Goal: Task Accomplishment & Management: Manage account settings

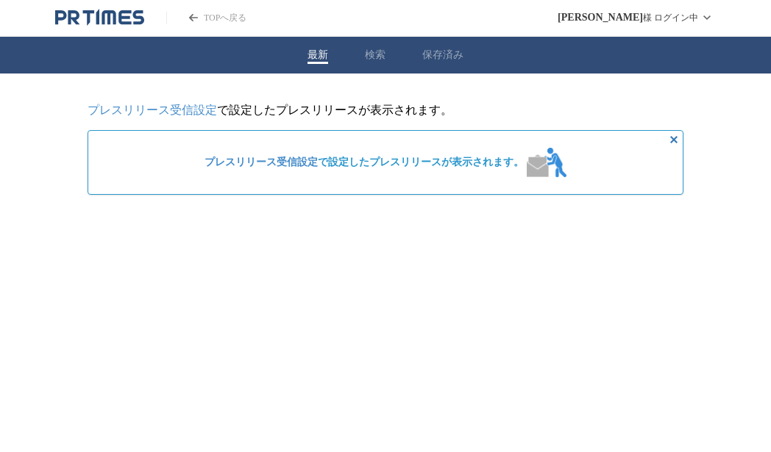
click at [261, 163] on link "プレスリリース受信設定" at bounding box center [260, 162] width 113 height 11
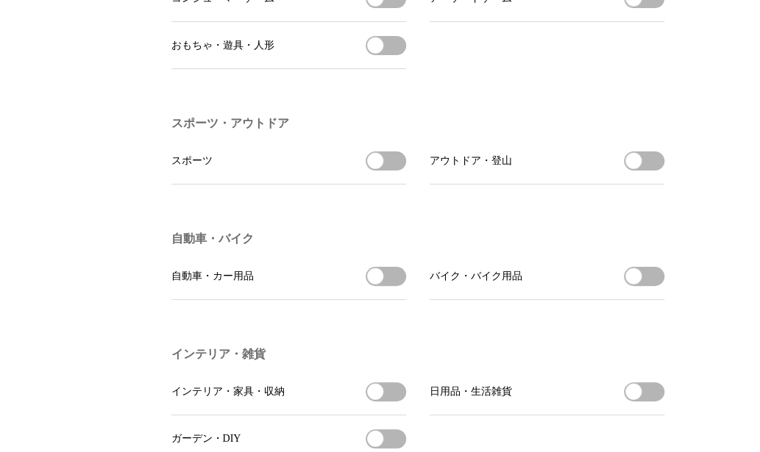
scroll to position [1569, 0]
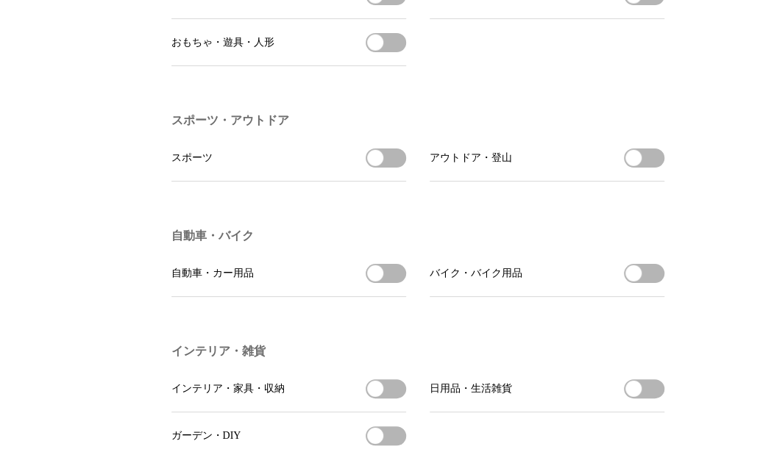
click at [377, 282] on span "button" at bounding box center [375, 273] width 16 height 16
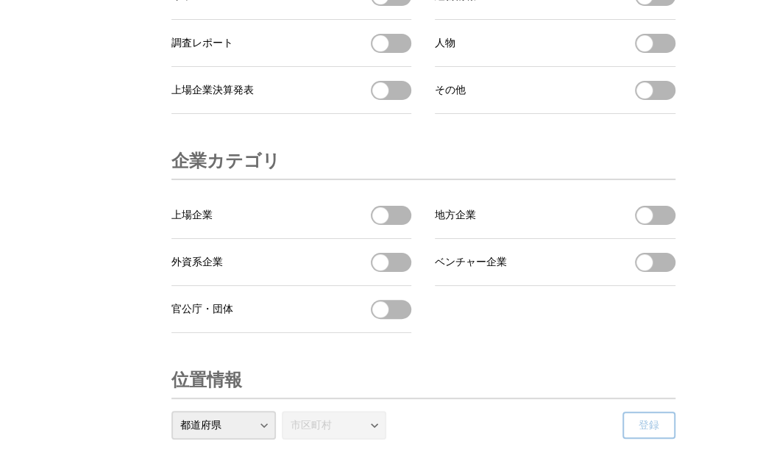
scroll to position [5101, 0]
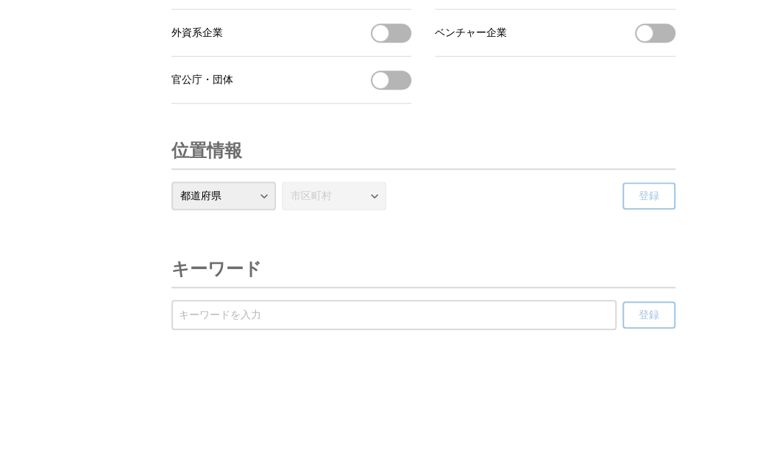
click at [266, 192] on select "都道府県 北海道 青森県 岩手県 宮城県 秋田県 山形県 福島県 茨城県 栃木県 群馬県 埼玉県 千葉県 東京都 神奈川県 新潟県 富山県 石川県 福井県 山…" at bounding box center [223, 196] width 104 height 29
select select "13"
click at [171, 182] on select "都道府県 北海道 青森県 岩手県 宮城県 秋田県 山形県 福島県 茨城県 栃木県 群馬県 埼玉県 千葉県 東京都 神奈川県 新潟県 富山県 石川県 福井県 山…" at bounding box center [223, 196] width 104 height 29
click at [371, 195] on select "市区町村 千代田区 中央区 港区 新宿区 文京区 台東区 墨田区 江東区 品川区 目黒区 大田区 世田谷区 渋谷区 中野区 杉並区 豊島区 北区 荒川区 板橋…" at bounding box center [334, 196] width 104 height 29
select select "13104"
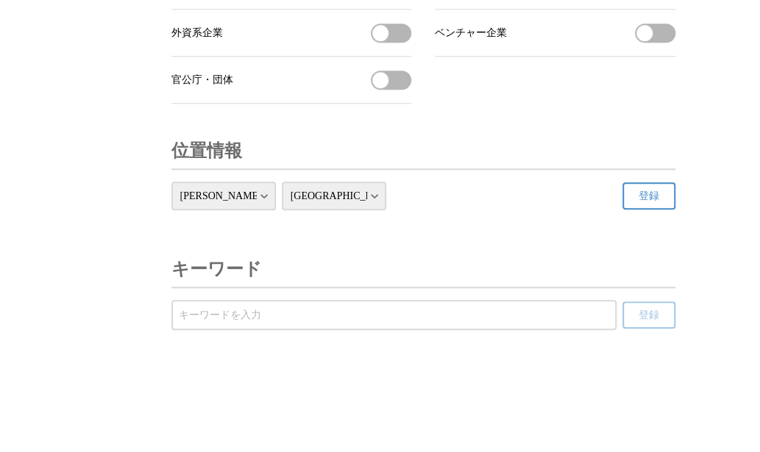
click at [282, 182] on select "市区町村 千代田区 中央区 港区 新宿区 文京区 台東区 墨田区 江東区 品川区 目黒区 大田区 世田谷区 渋谷区 中野区 杉並区 豊島区 北区 荒川区 板橋…" at bounding box center [334, 196] width 104 height 29
click at [637, 198] on button "登録" at bounding box center [648, 195] width 53 height 27
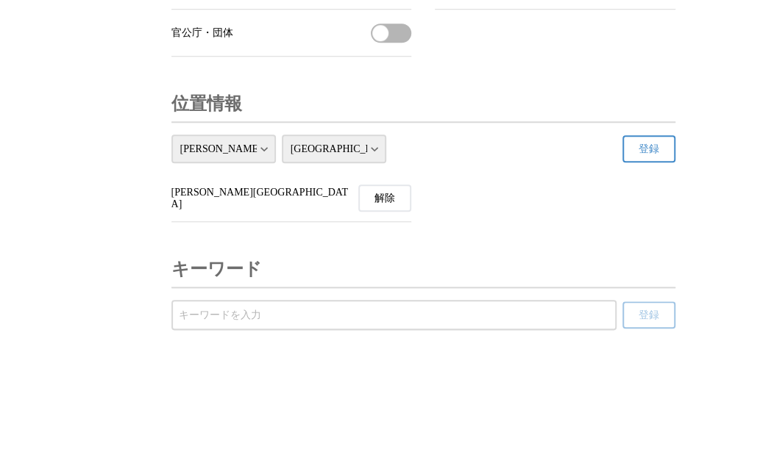
scroll to position [5148, 0]
click at [354, 313] on input "受信するキーワードを登録する" at bounding box center [394, 315] width 430 height 16
type input "リリース"
click at [662, 320] on button "登録" at bounding box center [648, 315] width 53 height 27
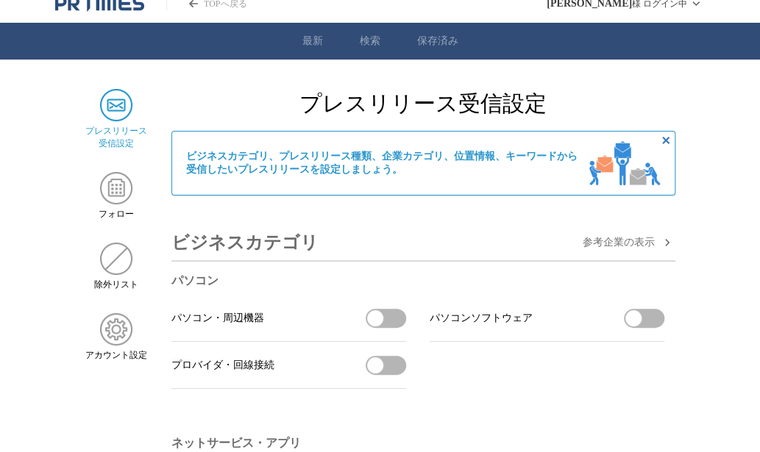
scroll to position [0, 0]
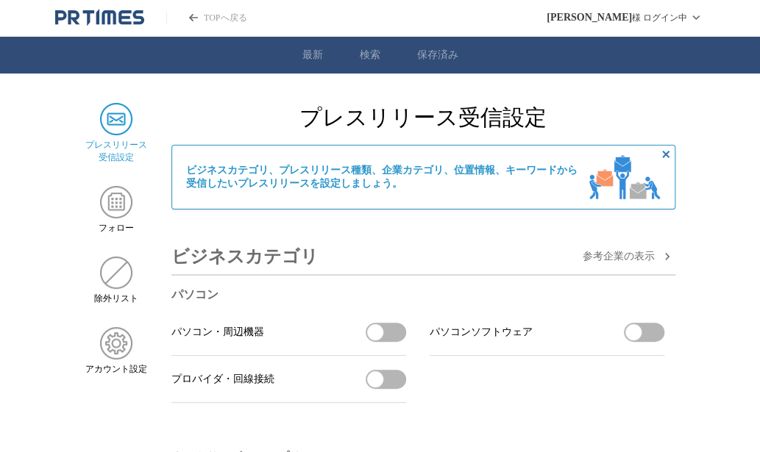
click at [118, 132] on img at bounding box center [116, 119] width 32 height 32
